Goal: Find specific page/section: Find specific page/section

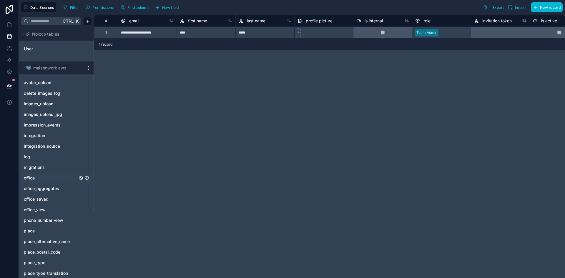
click at [36, 180] on link "office" at bounding box center [51, 178] width 54 height 6
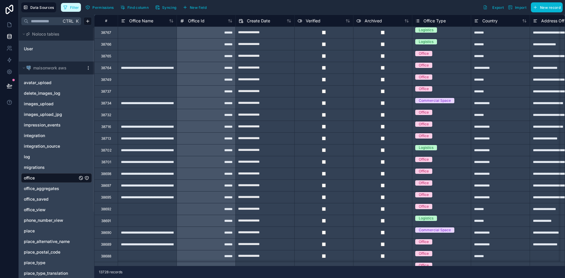
drag, startPoint x: 72, startPoint y: 8, endPoint x: 83, endPoint y: 17, distance: 13.8
click at [72, 8] on span "Filter" at bounding box center [74, 7] width 9 height 4
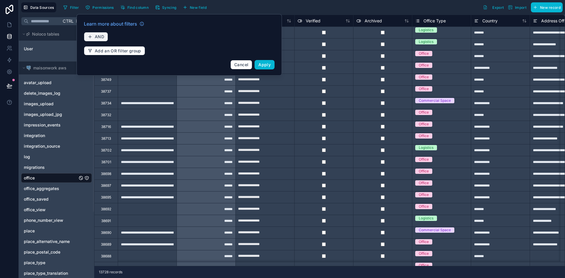
click at [93, 36] on button "AND" at bounding box center [96, 36] width 24 height 9
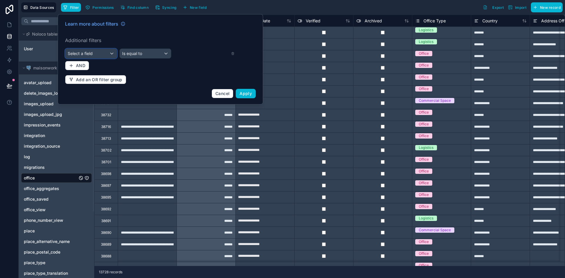
click at [103, 54] on div "Select a field" at bounding box center [91, 53] width 52 height 9
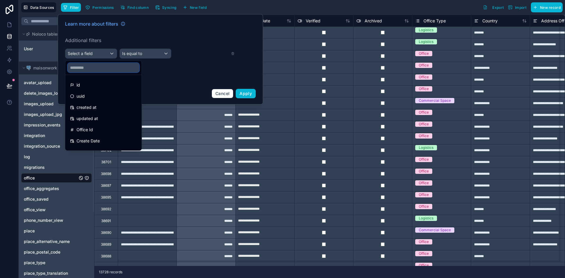
click at [84, 69] on input "text" at bounding box center [104, 67] width 72 height 9
click at [101, 130] on div "Office Id" at bounding box center [103, 129] width 67 height 7
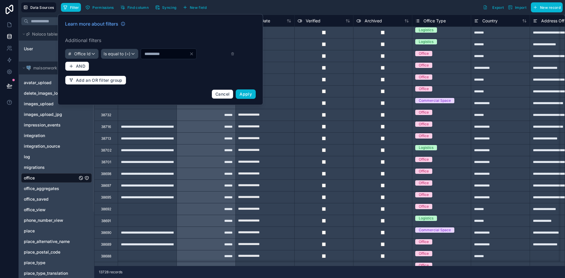
click at [146, 54] on input "*" at bounding box center [165, 54] width 48 height 8
type input "*****"
click at [244, 87] on div "Learn more about filters Additional filters Office Id Is equal to (=) ***** AND…" at bounding box center [161, 60] width 198 height 86
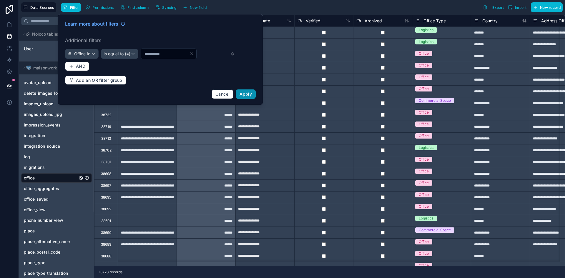
click at [243, 93] on span "Apply" at bounding box center [246, 94] width 12 height 5
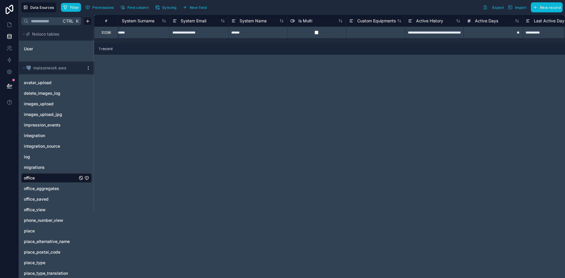
scroll to position [0, 2203]
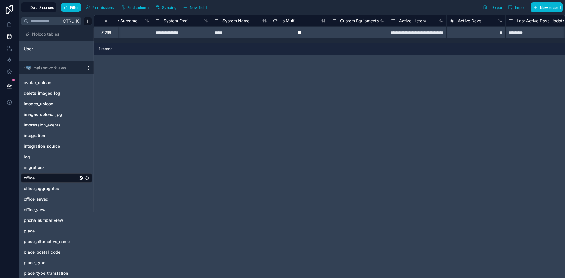
click at [424, 34] on div "**********" at bounding box center [417, 32] width 59 height 12
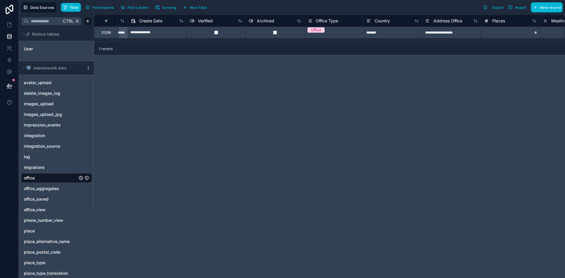
scroll to position [0, 0]
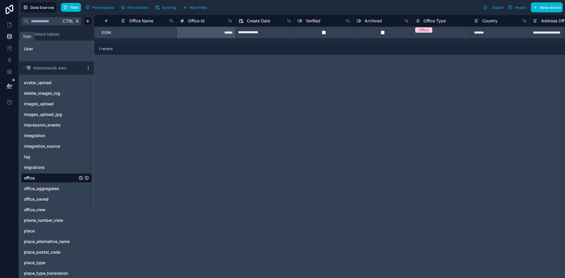
click at [8, 34] on icon at bounding box center [9, 34] width 4 height 1
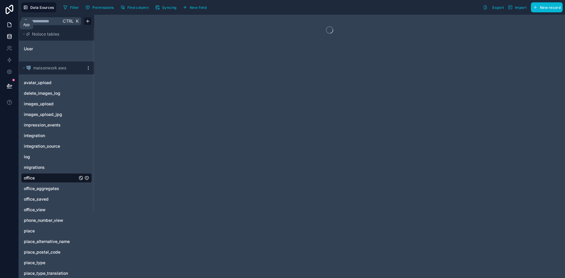
click at [14, 26] on link at bounding box center [9, 25] width 19 height 12
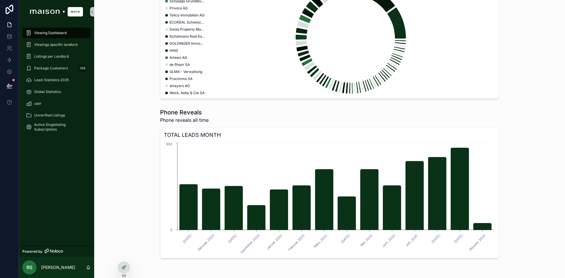
scroll to position [1158, 0]
